Goal: Communication & Community: Participate in discussion

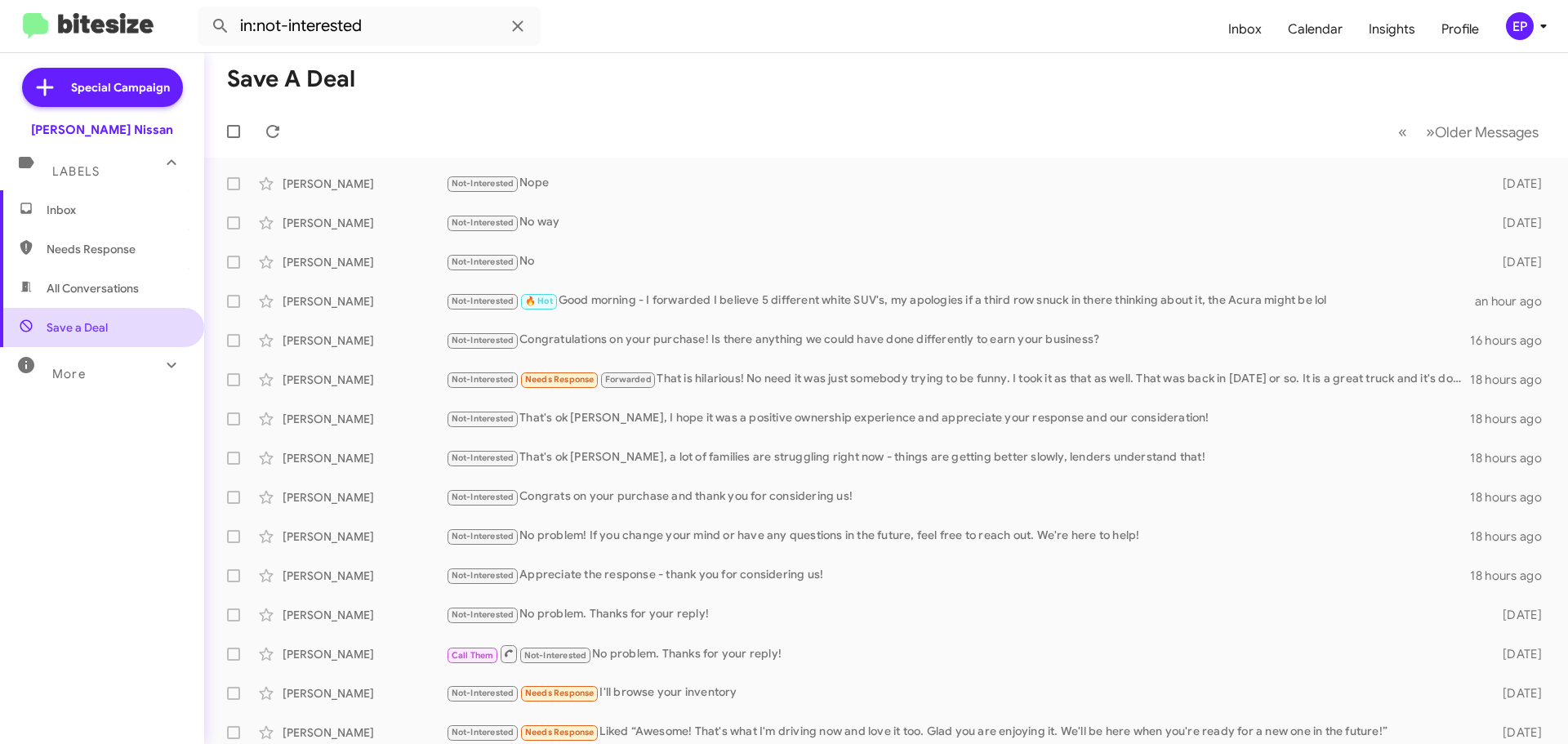
click at [76, 338] on span "Save a Deal" at bounding box center [102, 327] width 205 height 40
click at [87, 299] on span "All Conversations" at bounding box center [102, 288] width 205 height 40
type input "in:all-conversations"
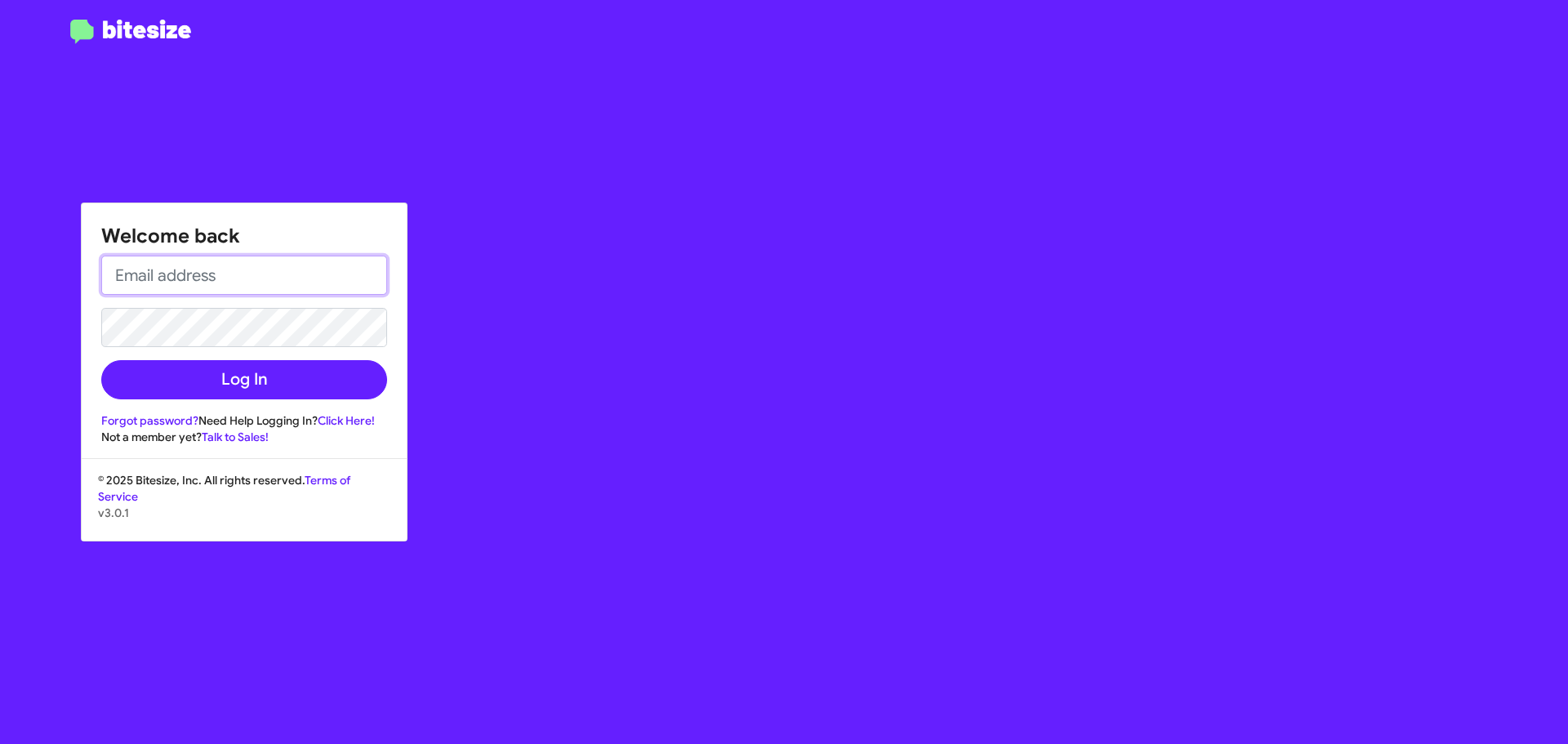
type input "[EMAIL_ADDRESS][DOMAIN_NAME]"
